Goal: Find specific page/section: Find specific page/section

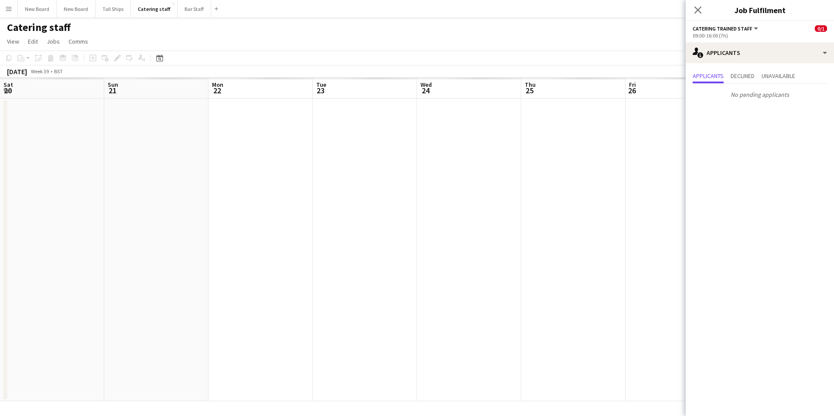
scroll to position [0, 207]
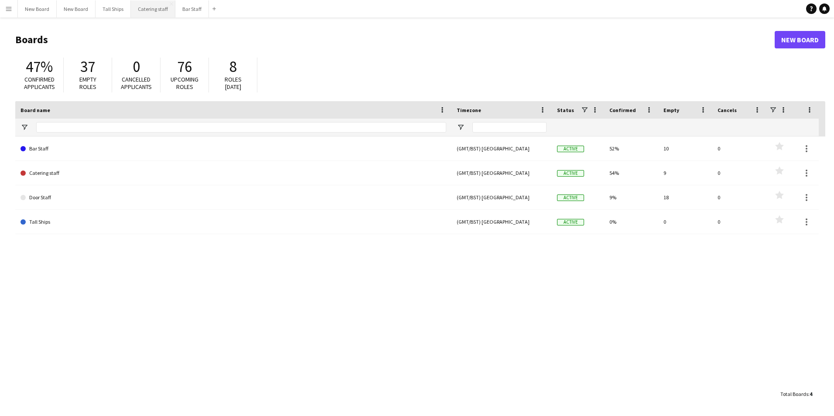
click at [159, 10] on button "Catering staff Close" at bounding box center [153, 8] width 45 height 17
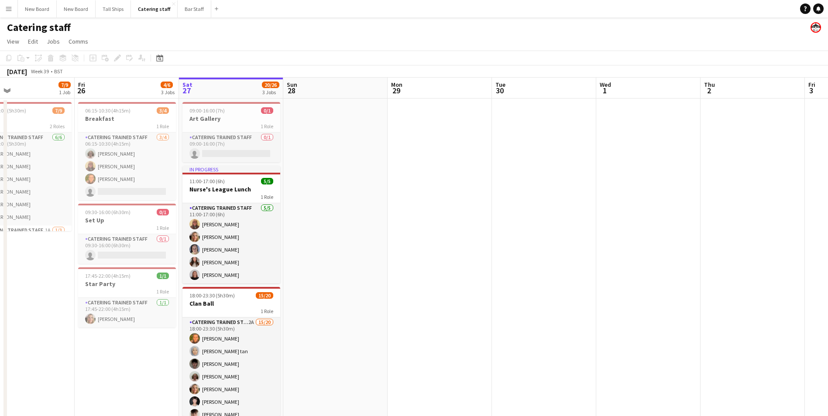
scroll to position [0, 309]
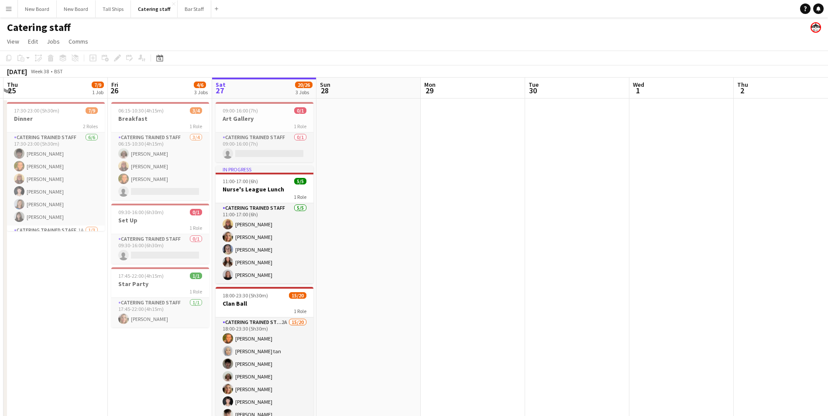
drag, startPoint x: 255, startPoint y: 206, endPoint x: 363, endPoint y: 244, distance: 114.4
click at [363, 244] on app-calendar-viewport "Mon 22 Tue 23 Wed 24 Thu 25 7/9 1 Job Fri 26 4/6 3 Jobs Sat 27 20/26 3 Jobs Sun…" at bounding box center [414, 256] width 828 height 357
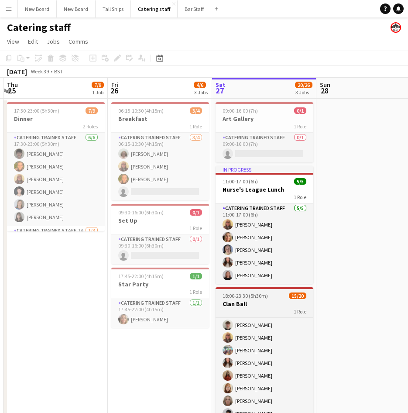
scroll to position [105, 0]
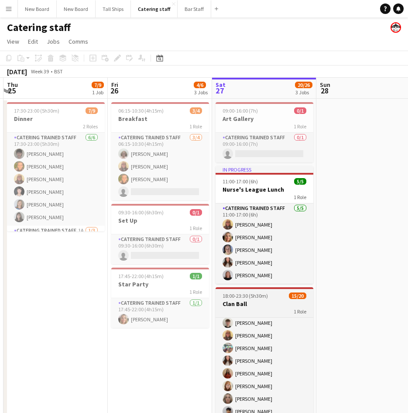
click at [313, 412] on div "Catering trained staff 2A 15/20 18:00-23:30 (5h30m) [PERSON_NAME] [PERSON_NAME]…" at bounding box center [265, 366] width 98 height 99
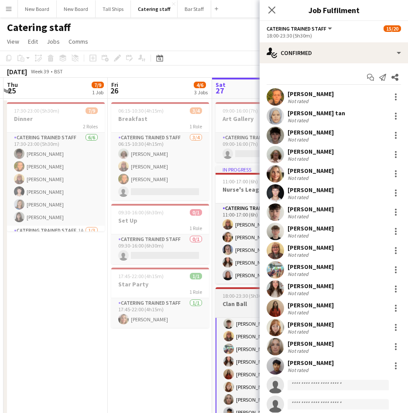
scroll to position [106, 0]
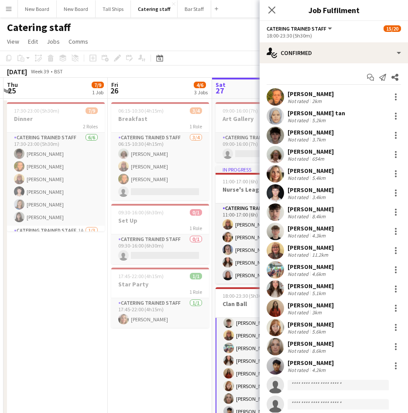
drag, startPoint x: 168, startPoint y: 367, endPoint x: 206, endPoint y: 370, distance: 37.6
click at [169, 366] on app-date-cell "06:15-10:30 (4h15m) 3/4 Breakfast 1 Role Catering trained staff [DATE] 06:15-10…" at bounding box center [160, 267] width 104 height 336
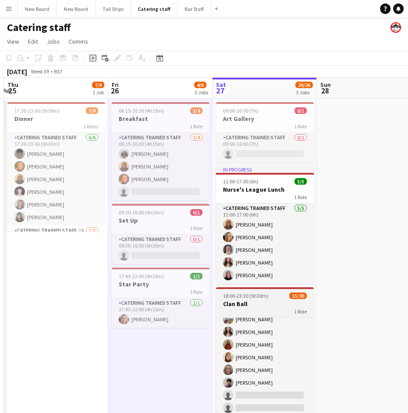
scroll to position [140, 0]
